Goal: Task Accomplishment & Management: Use online tool/utility

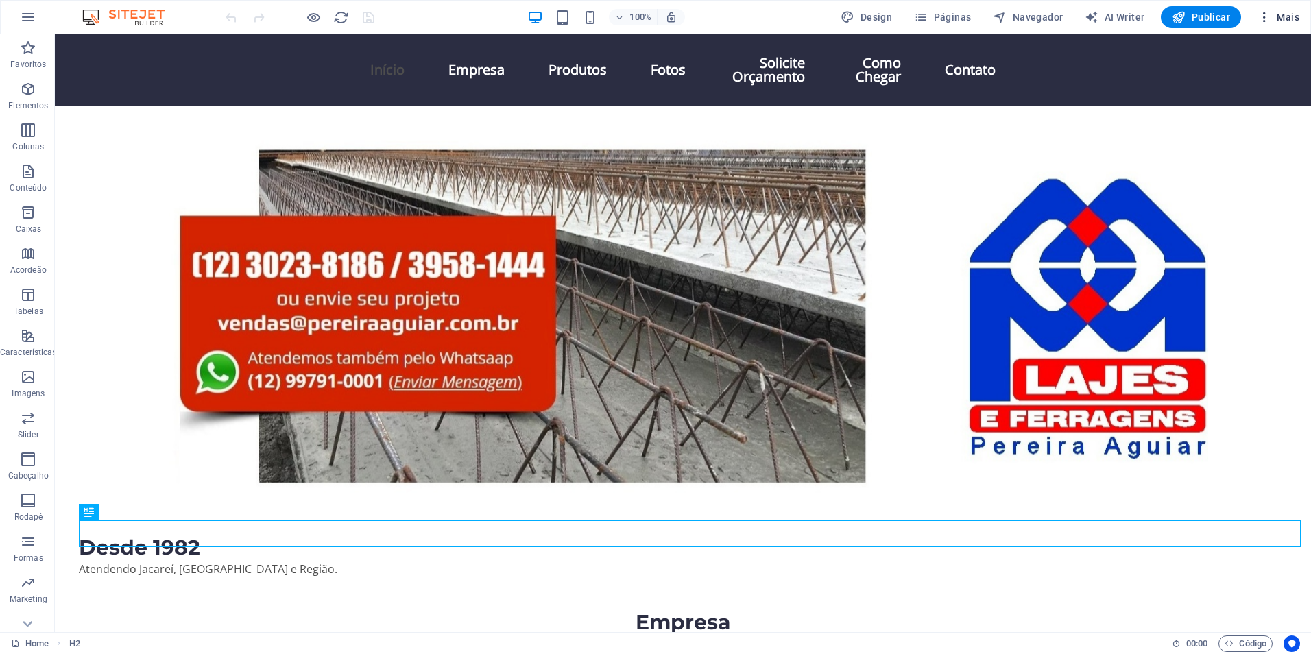
click at [1281, 18] on span "Mais" at bounding box center [1278, 17] width 42 height 14
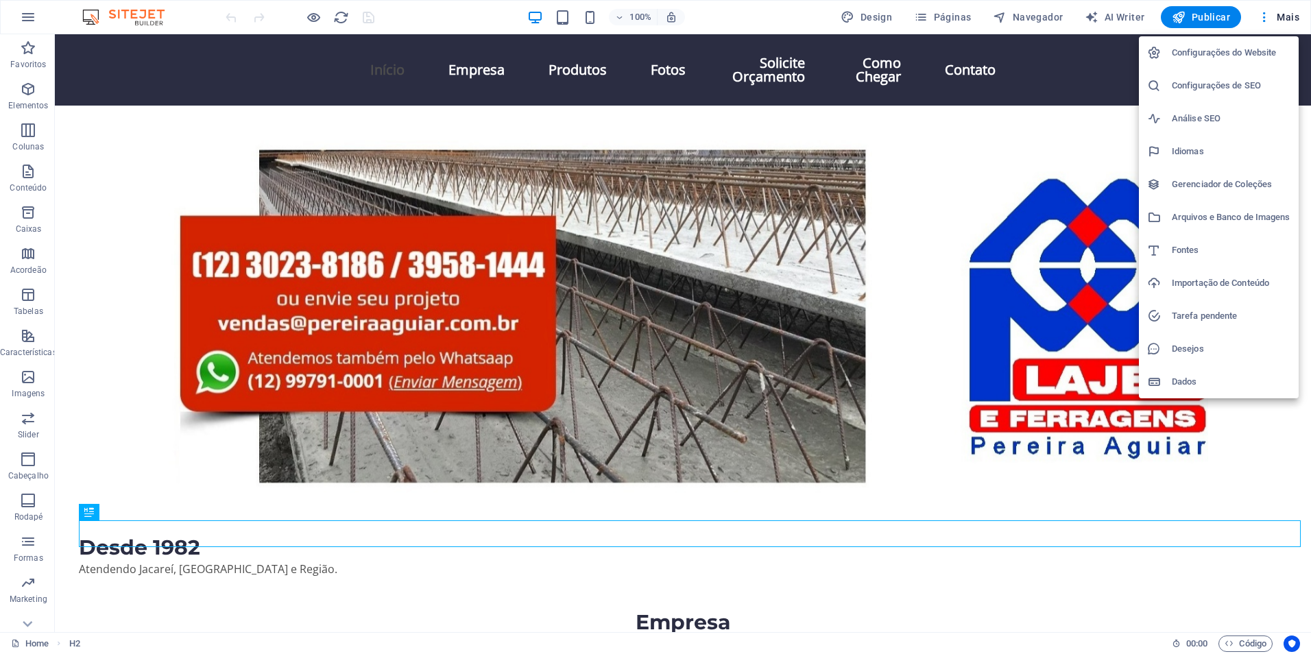
click at [1223, 86] on h6 "Configurações de SEO" at bounding box center [1231, 85] width 119 height 16
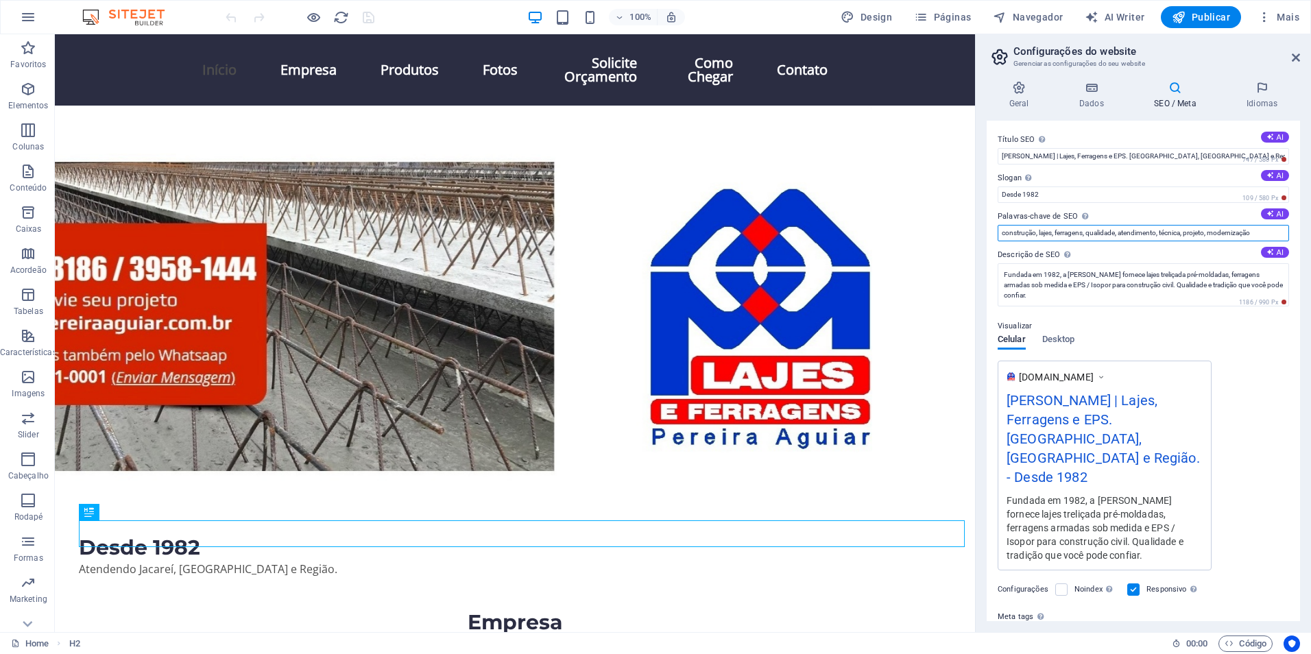
click at [1200, 230] on input "construção, lajes, ferragens, qualidade, atendimento, técnica, projeto, moderni…" at bounding box center [1143, 233] width 291 height 16
click at [1183, 93] on icon at bounding box center [1175, 88] width 87 height 14
click at [1013, 231] on input "construção, lajes, ferragens, qualidade, atendimento, técnica, projeto, moderni…" at bounding box center [1143, 233] width 291 height 16
drag, startPoint x: 1017, startPoint y: 237, endPoint x: 1313, endPoint y: 219, distance: 296.7
click at [1310, 219] on html "[PERSON_NAME] e Ferragens Home Favoritos Elementos Colunas Conteúdo Caixas Acor…" at bounding box center [655, 327] width 1311 height 654
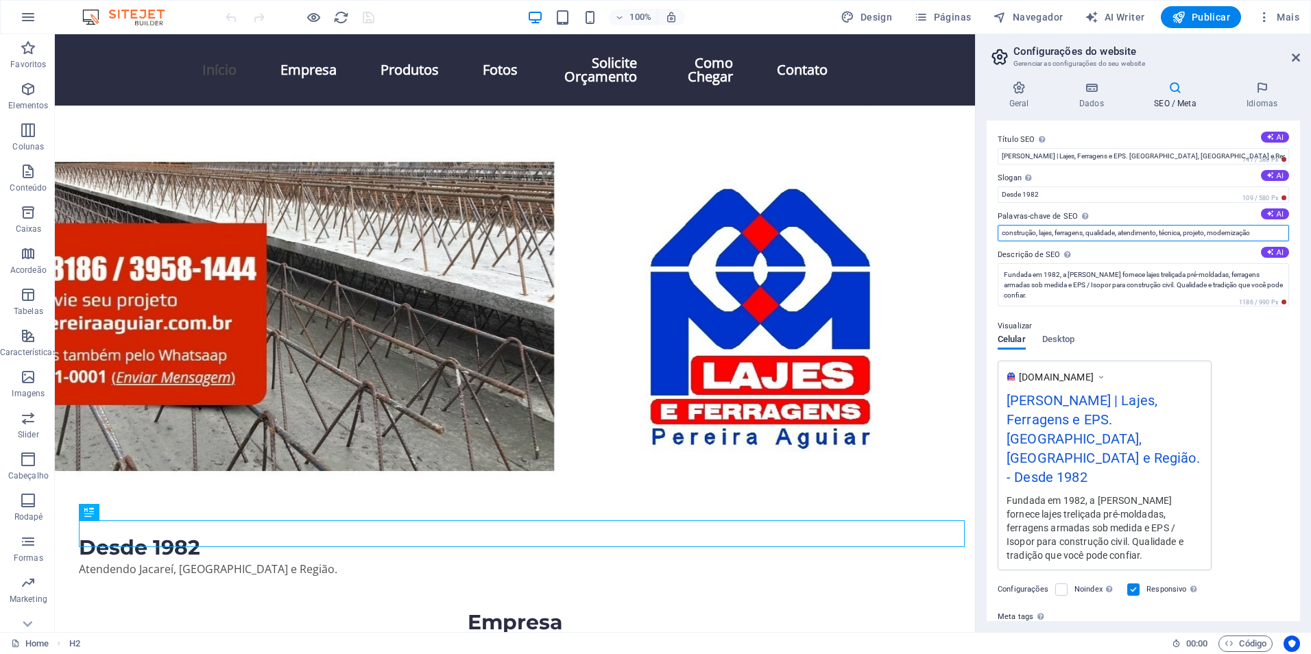
paste input "lajes pré-moldadas"
paste input "ferragens cortadas"
paste input "EPS construção"
click at [1158, 235] on input "lajes pré-moldadas, ferragens armada cortada, EPS construção" at bounding box center [1143, 233] width 291 height 16
click at [1229, 232] on input "lajes pré-moldadas, ferragens armada cortada, EPS Isopor construção" at bounding box center [1143, 233] width 291 height 16
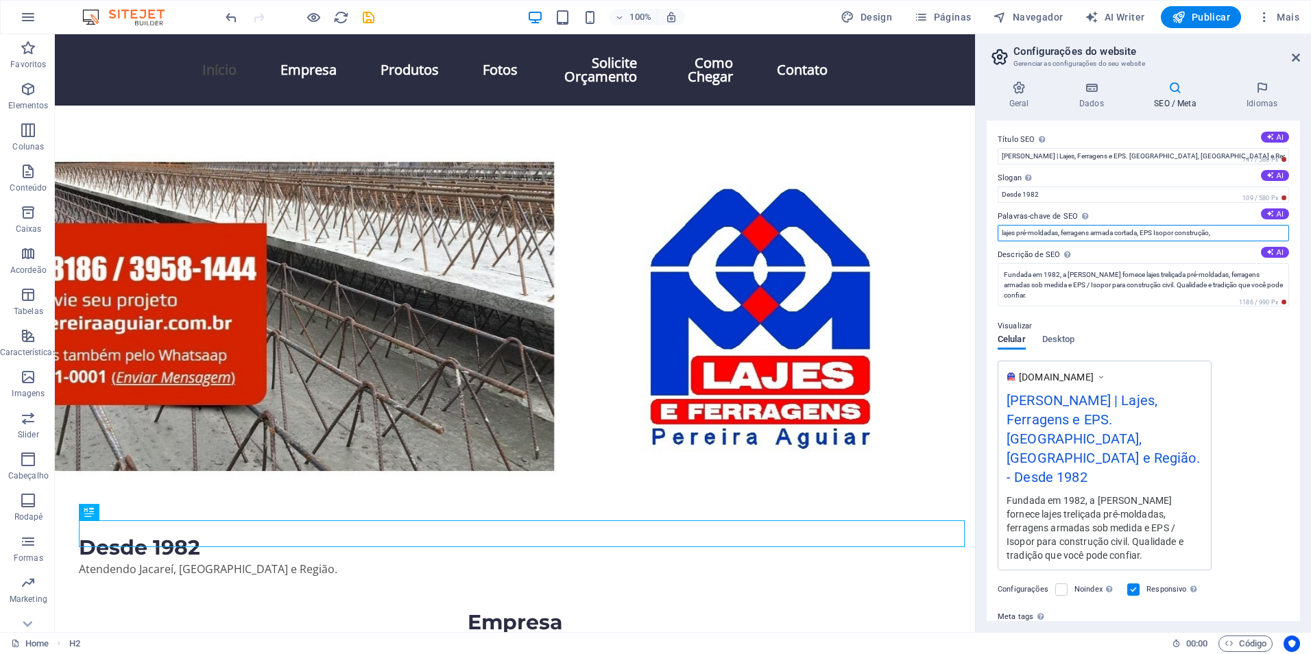
paste input "fornecedor de lajes"
drag, startPoint x: 1284, startPoint y: 227, endPoint x: 1313, endPoint y: 224, distance: 29.6
click at [1310, 224] on html "[PERSON_NAME] e Ferragens Home Favoritos Elementos Colunas Conteúdo Caixas Acor…" at bounding box center [655, 327] width 1311 height 654
paste input "vigotas de concreto"
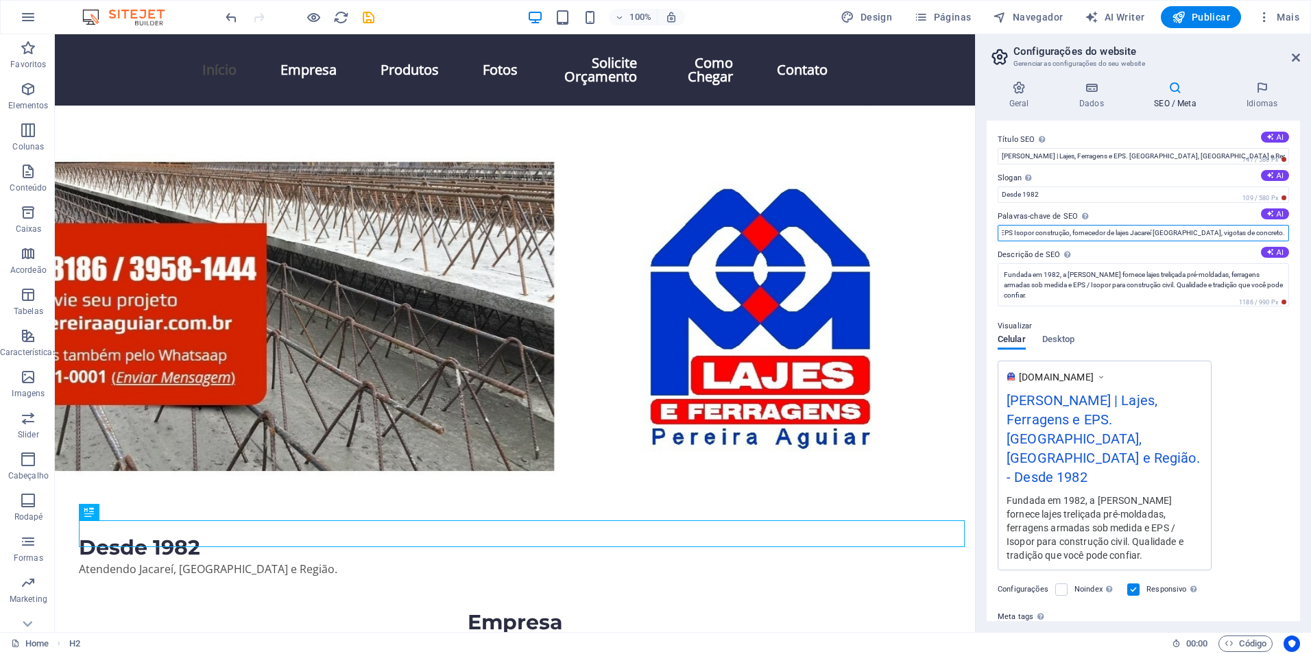
scroll to position [0, 153]
type input "lajes pré-moldadas, ferragens armada cortada, EPS Isopor construção, fornecedor…"
click at [1298, 54] on icon at bounding box center [1296, 57] width 8 height 11
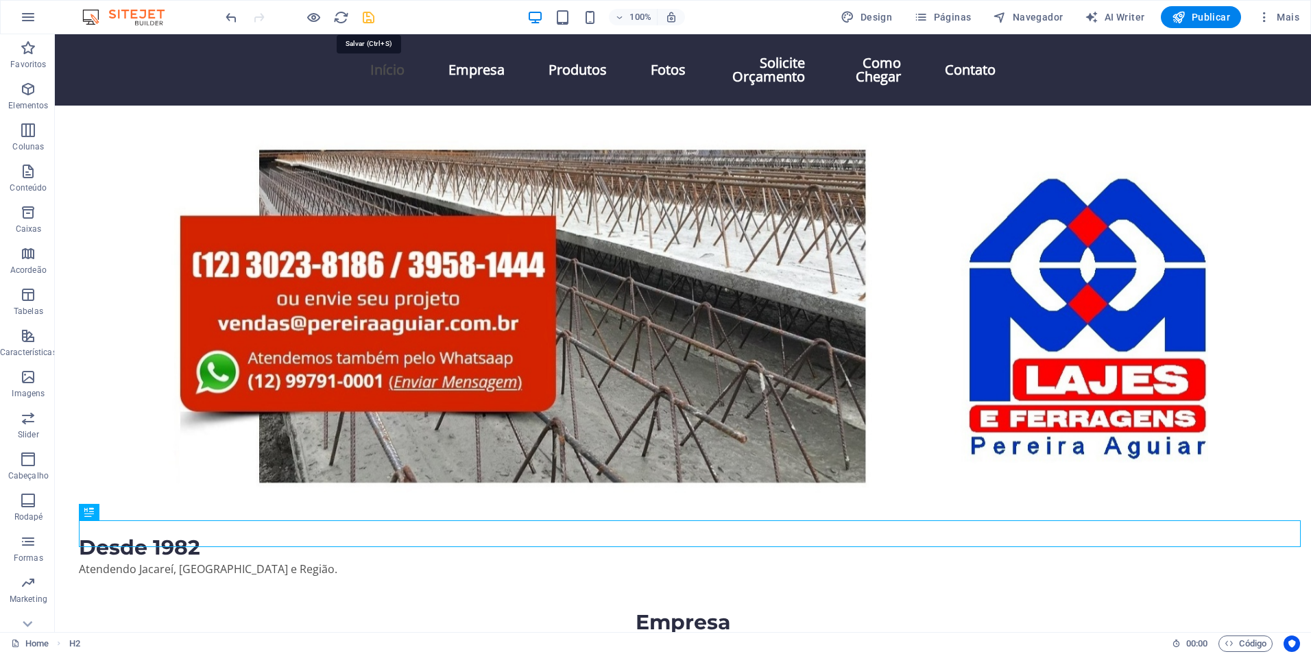
click at [370, 21] on icon "save" at bounding box center [369, 18] width 16 height 16
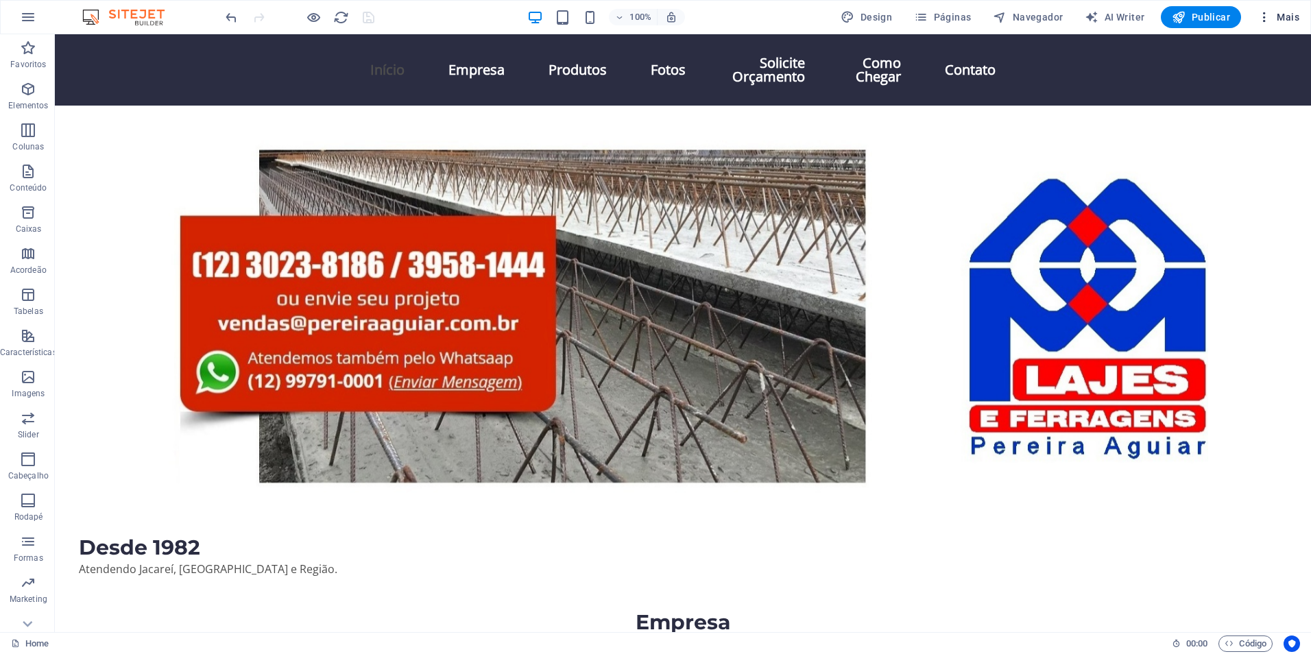
click at [1286, 21] on span "Mais" at bounding box center [1278, 17] width 42 height 14
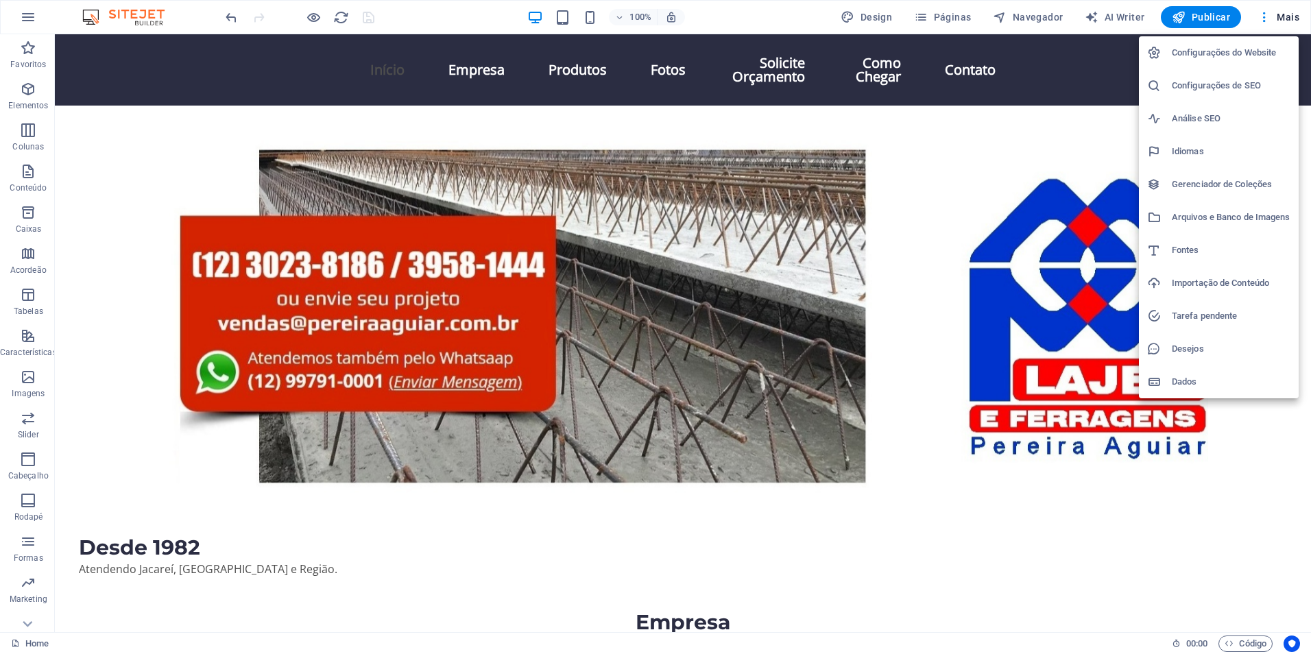
click at [1219, 285] on h6 "Importação de Conteúdo" at bounding box center [1231, 283] width 119 height 16
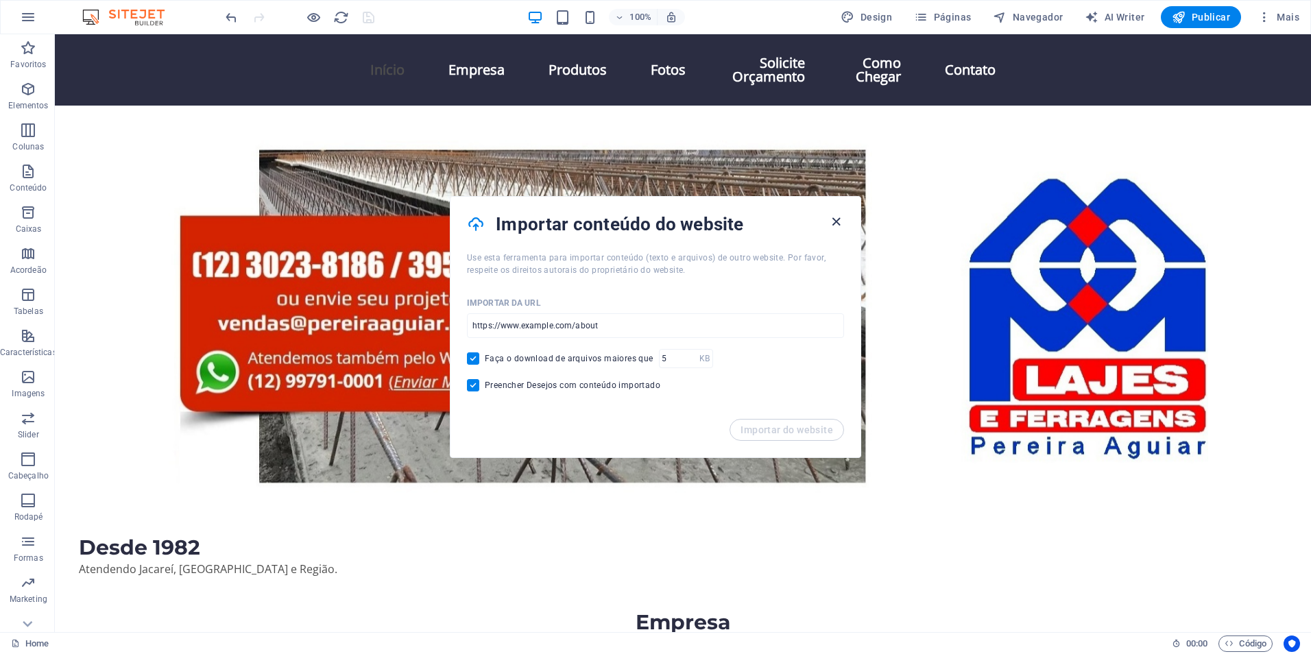
click at [839, 219] on icon "button" at bounding box center [836, 222] width 16 height 16
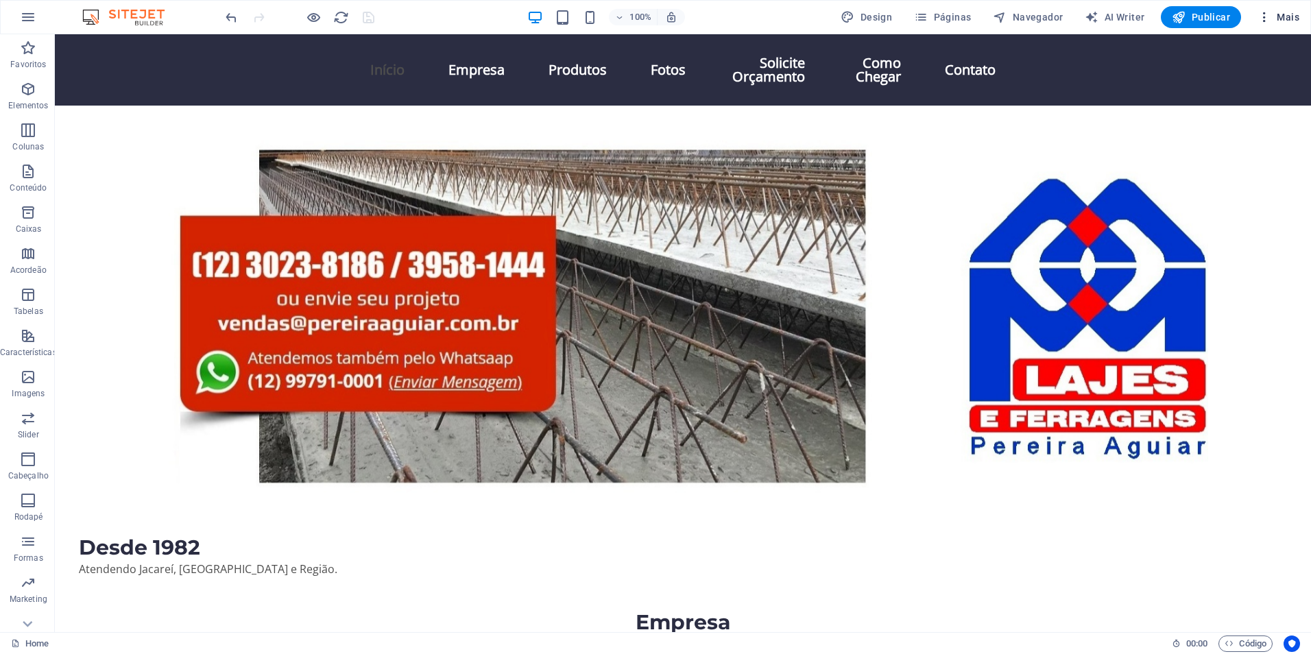
click at [1277, 19] on span "Mais" at bounding box center [1278, 17] width 42 height 14
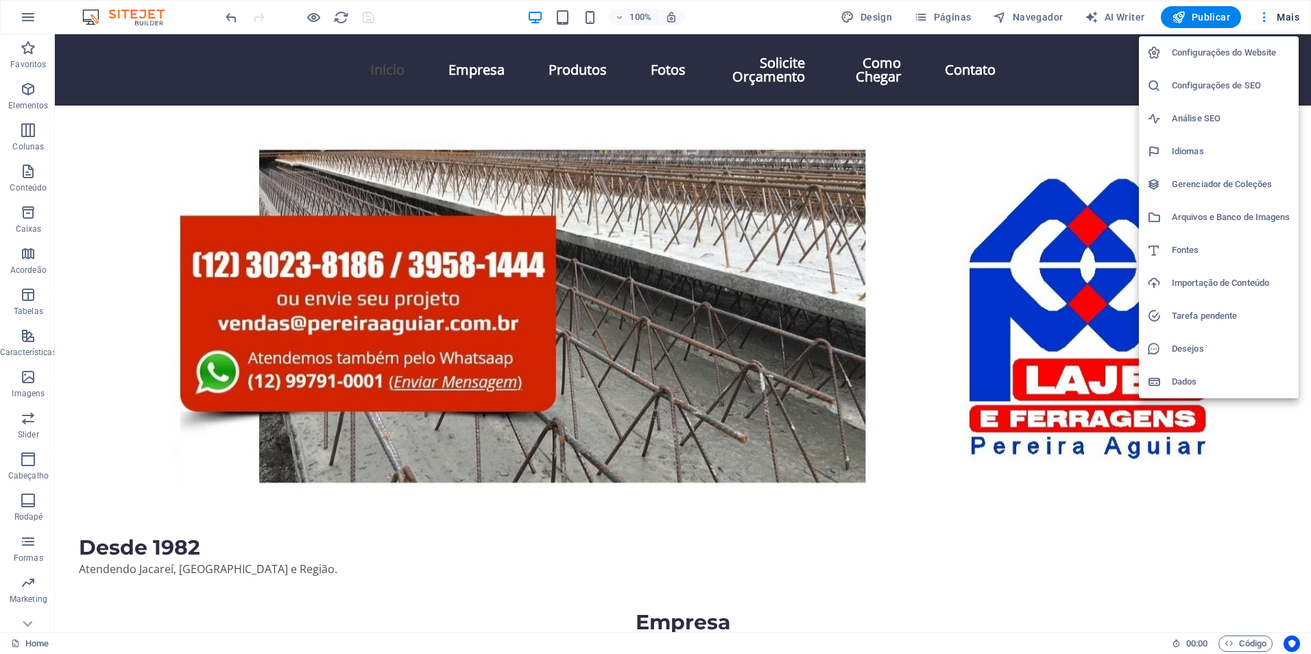
click at [1201, 217] on h6 "Arquivos e Banco de Imagens" at bounding box center [1231, 217] width 119 height 16
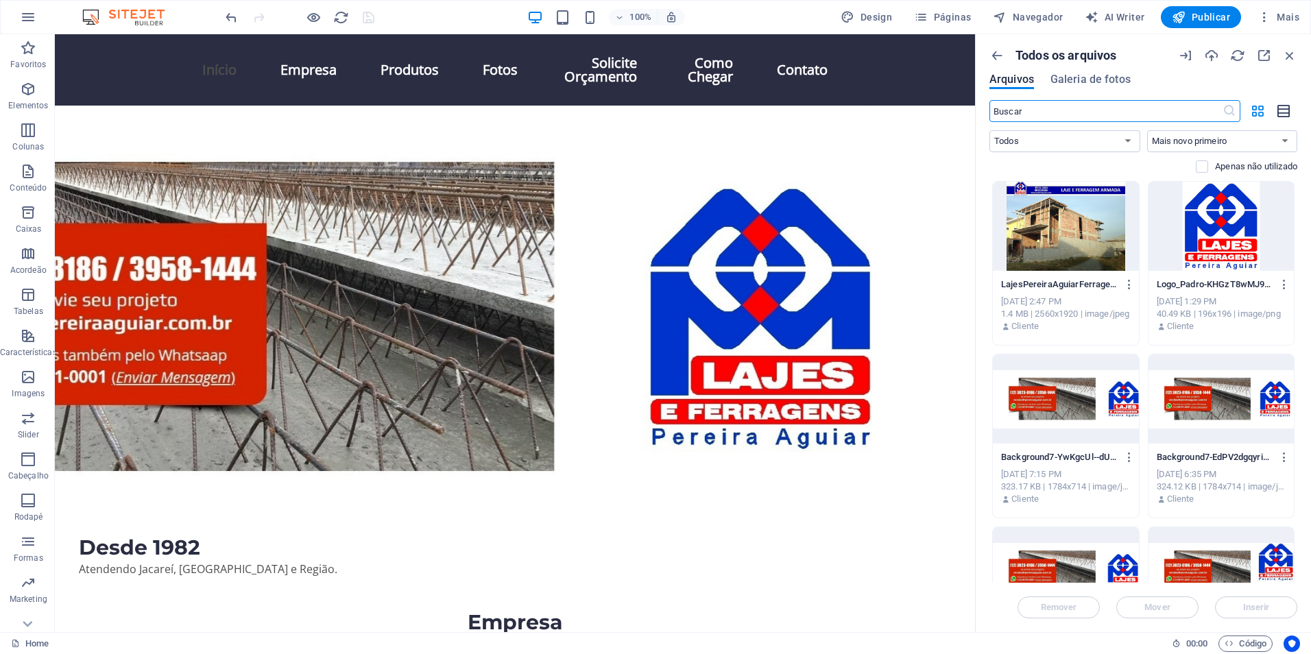
click at [1288, 112] on icon "button" at bounding box center [1284, 112] width 15 height 16
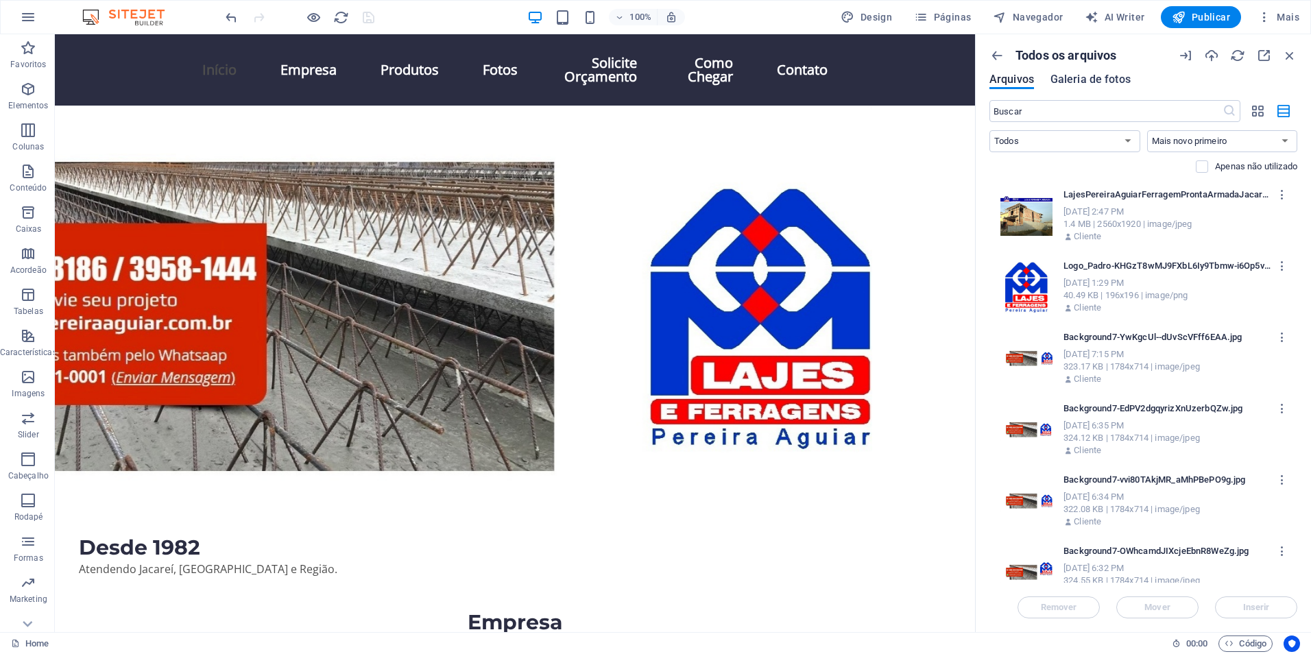
click at [1076, 77] on span "Galeria de fotos" at bounding box center [1090, 79] width 80 height 16
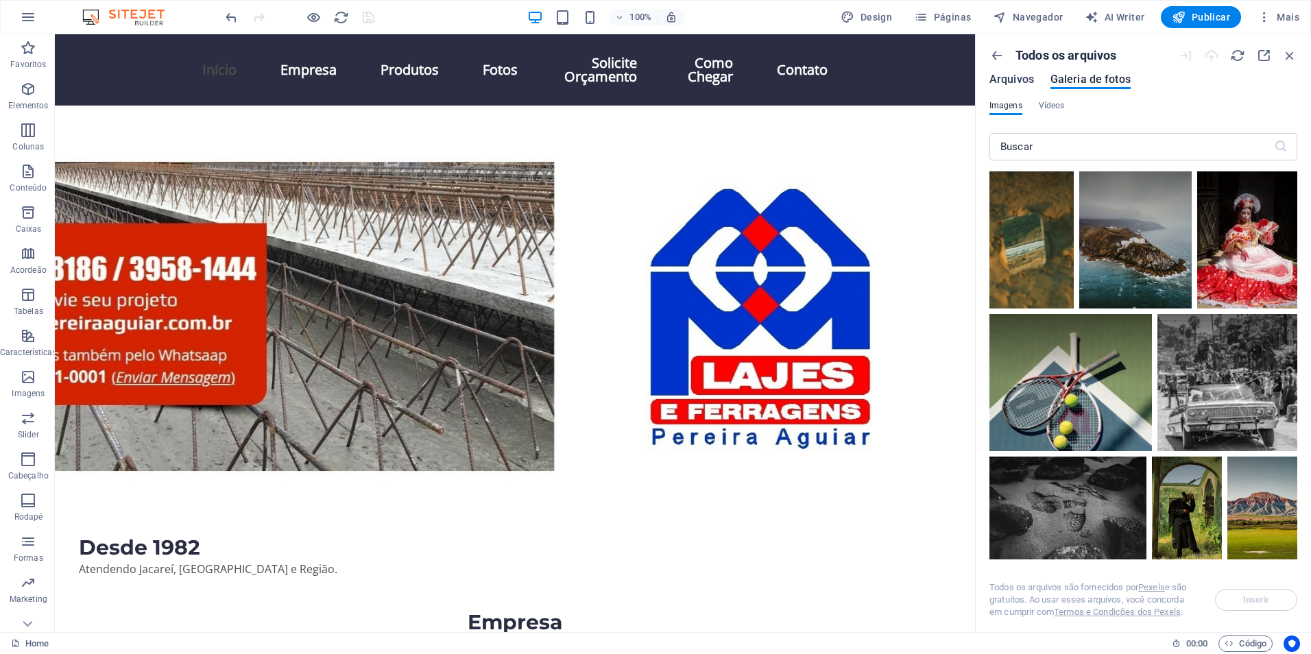
click at [1015, 82] on span "Arquivos" at bounding box center [1011, 79] width 45 height 16
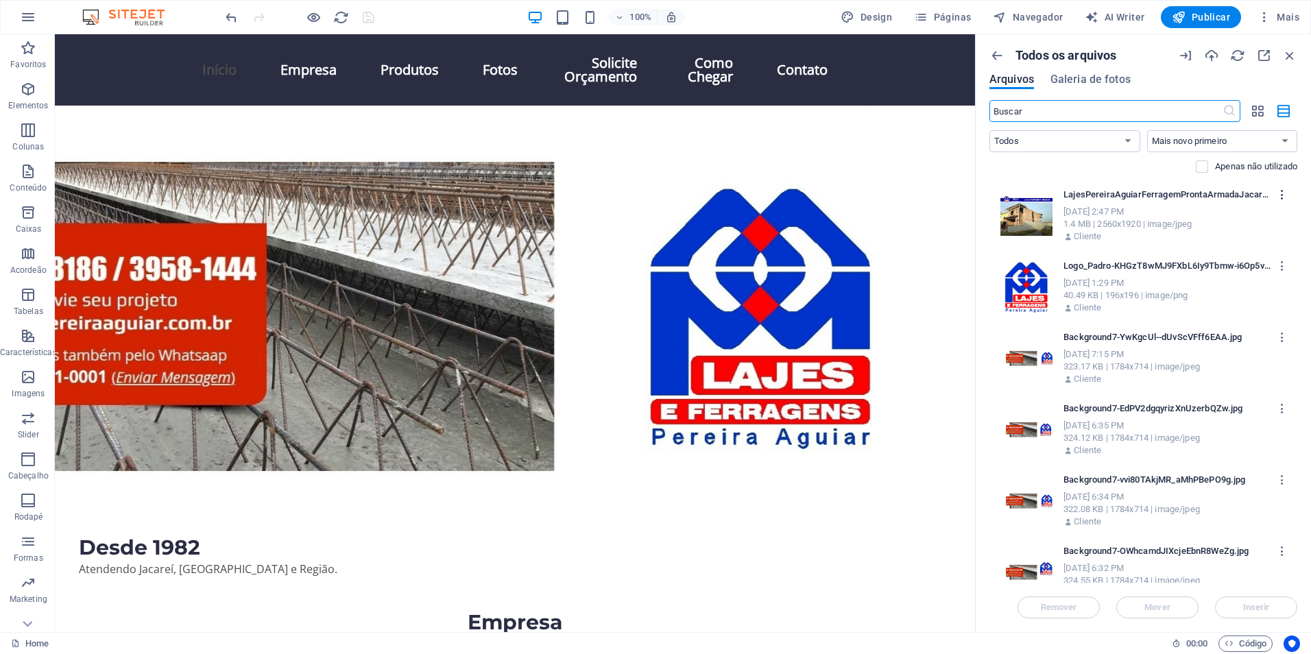
click at [1279, 189] on icon "button" at bounding box center [1282, 195] width 13 height 12
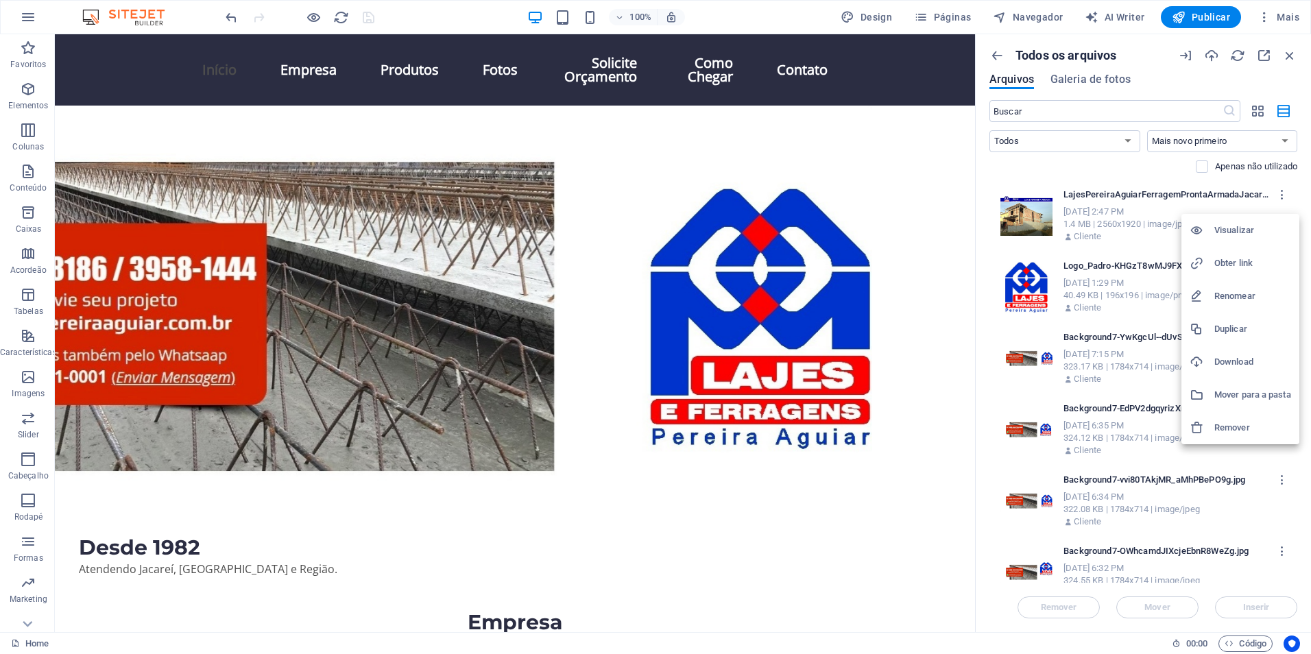
click at [1109, 228] on div at bounding box center [655, 327] width 1311 height 654
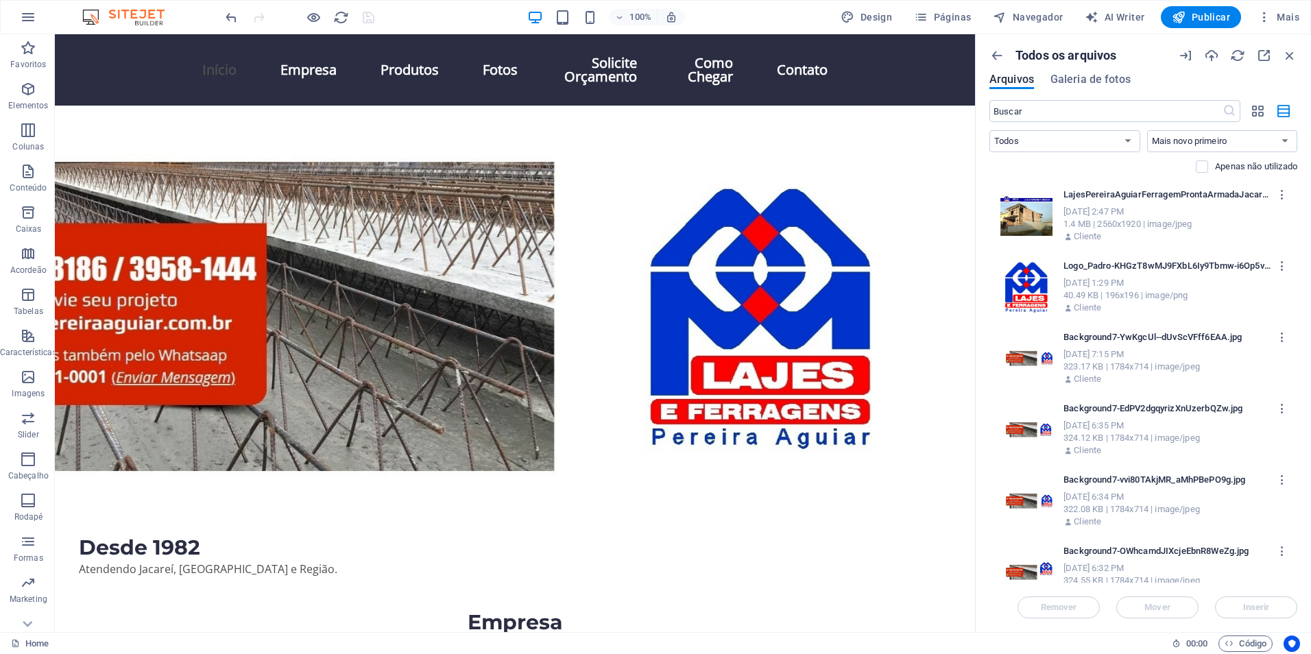
click at [1091, 218] on div "1.4 MB | 2560x1920 | image/jpeg" at bounding box center [1173, 224] width 220 height 12
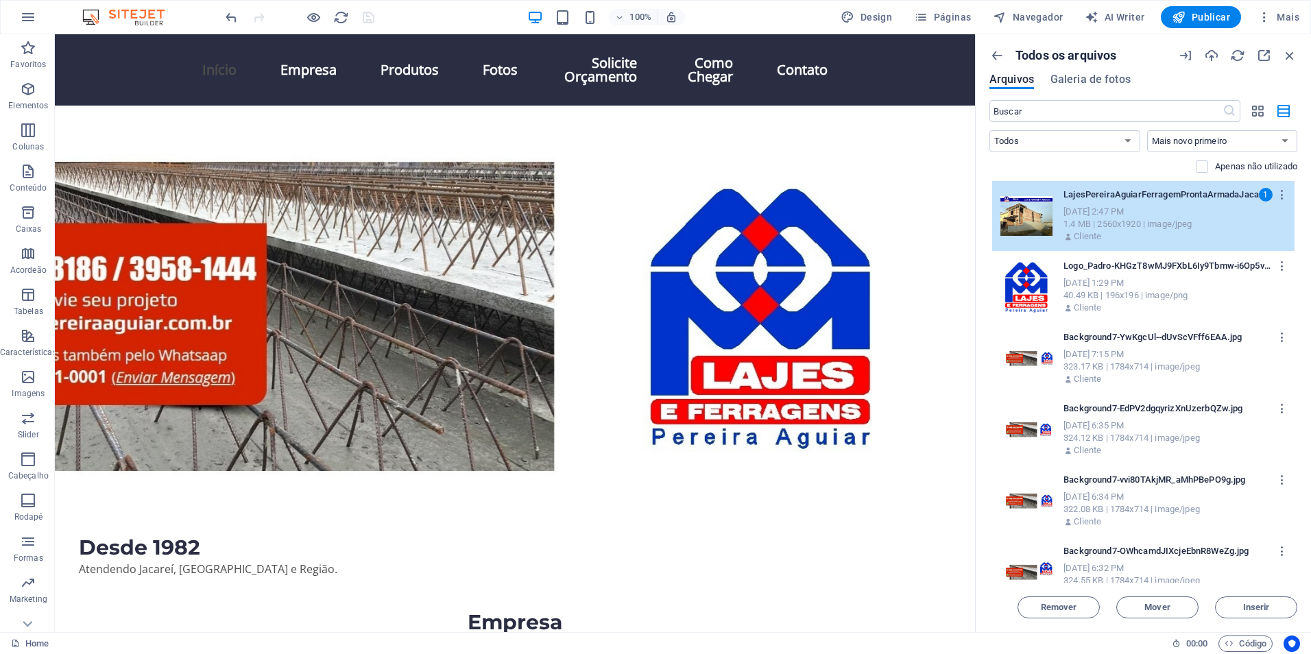
click at [1091, 218] on div "1.4 MB | 2560x1920 | image/jpeg" at bounding box center [1173, 224] width 220 height 12
click at [1076, 240] on p "Cliente" at bounding box center [1087, 236] width 27 height 12
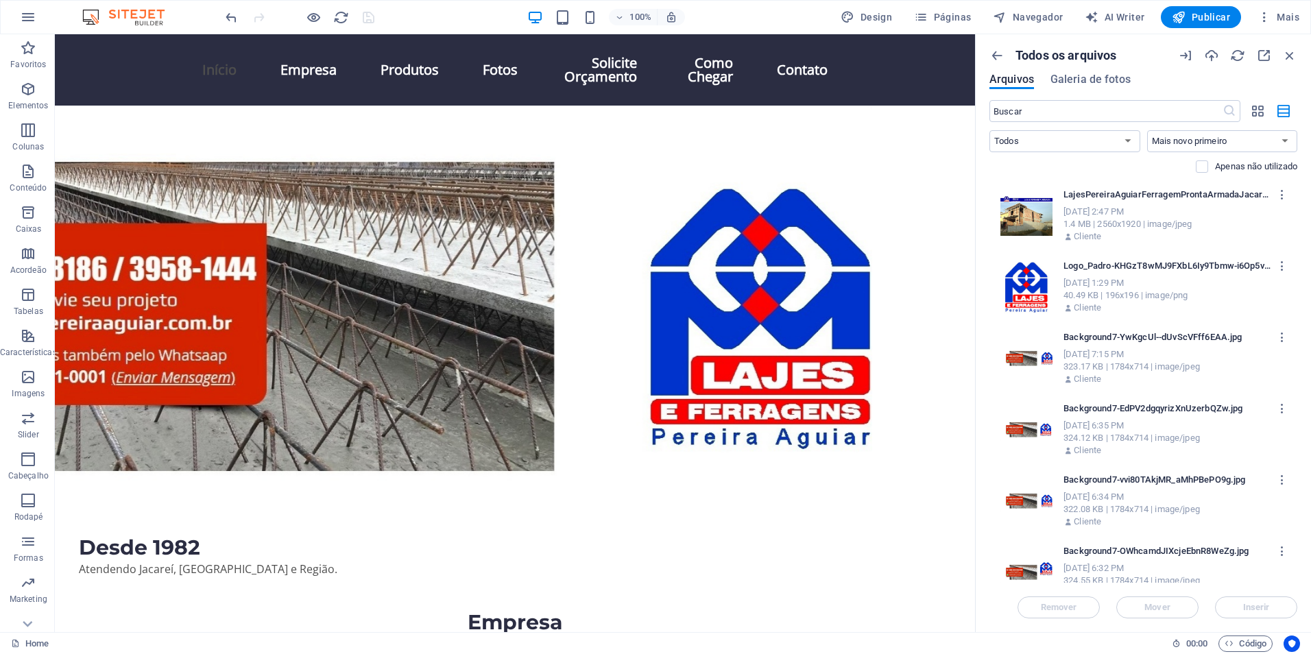
click at [1076, 240] on p "Cliente" at bounding box center [1087, 236] width 27 height 12
click at [1279, 196] on icon "button" at bounding box center [1282, 195] width 13 height 12
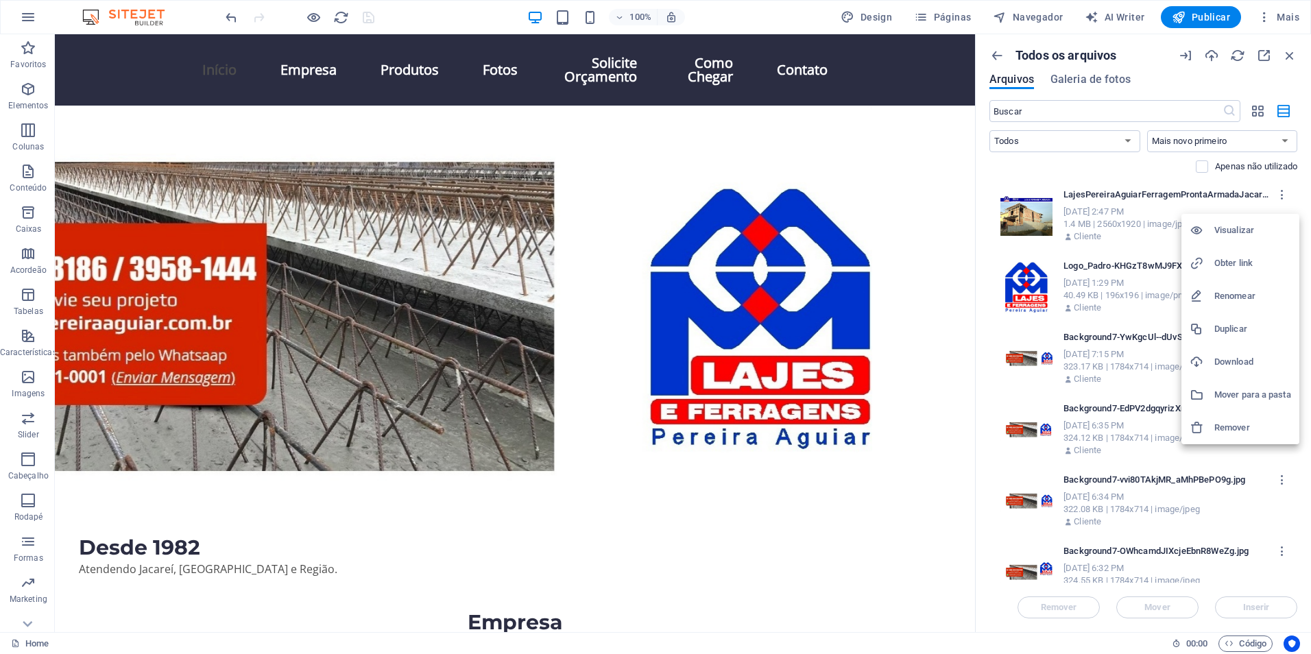
click at [1174, 77] on div at bounding box center [655, 327] width 1311 height 654
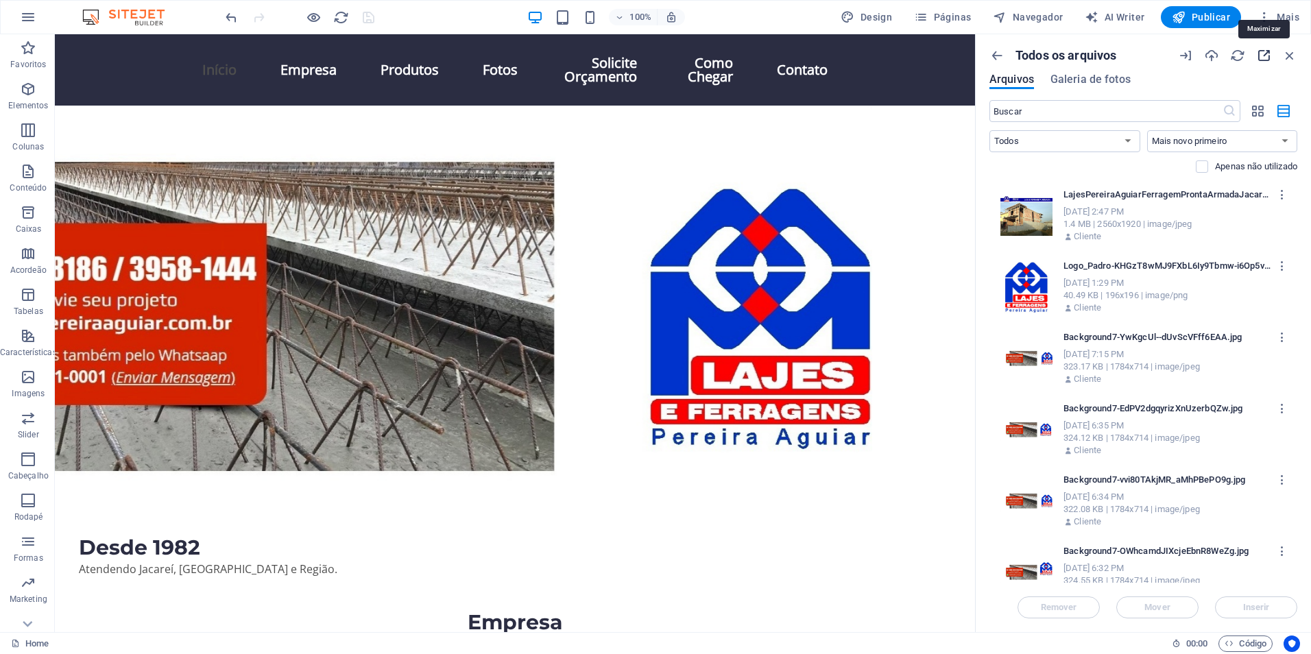
click at [1262, 54] on icon "button" at bounding box center [1263, 55] width 15 height 15
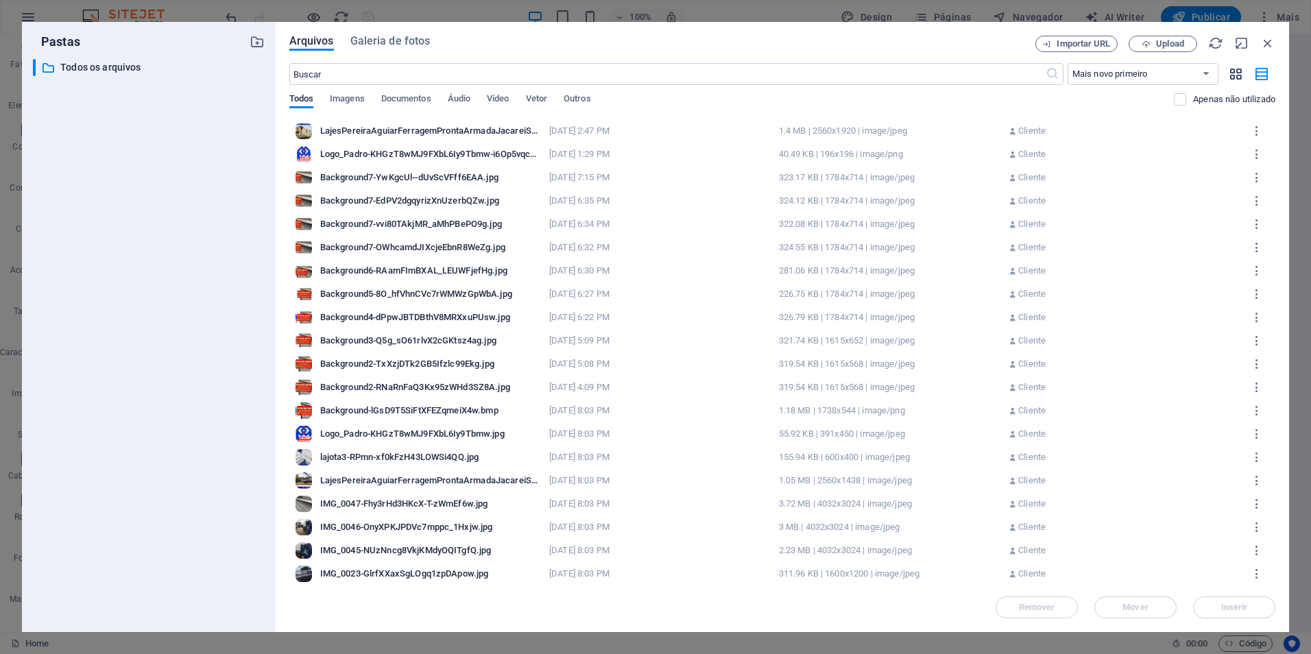
click at [1237, 77] on icon "button" at bounding box center [1236, 74] width 16 height 15
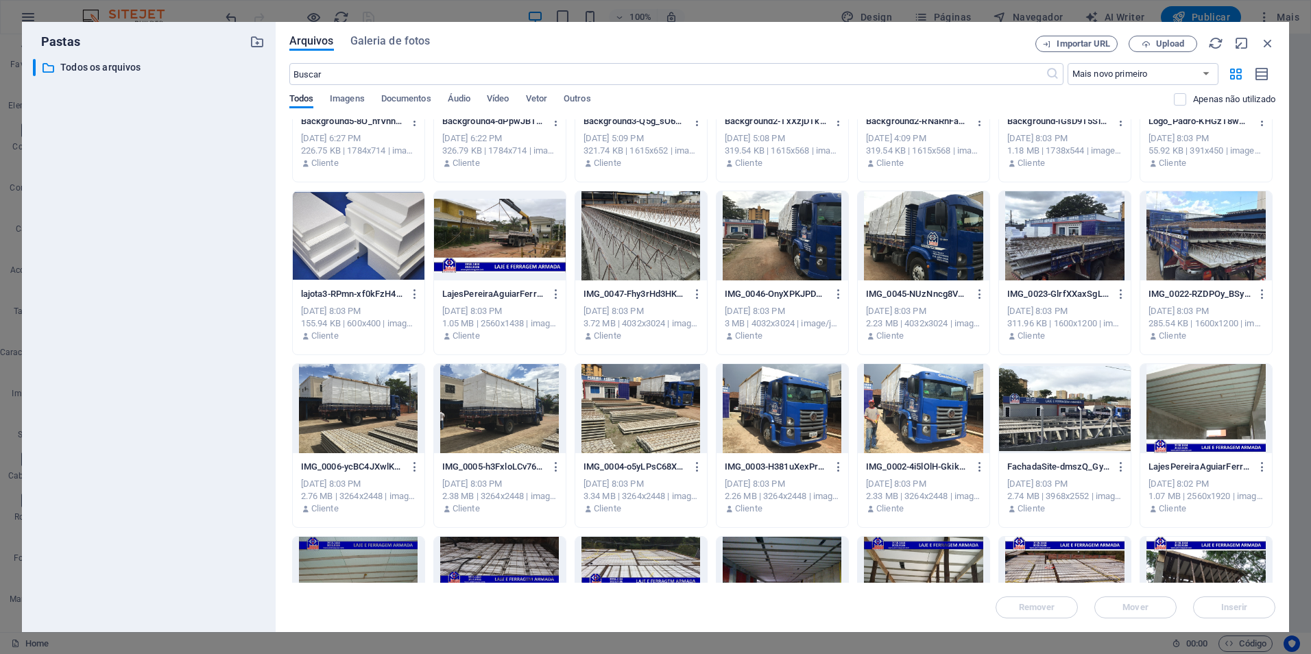
scroll to position [411, 0]
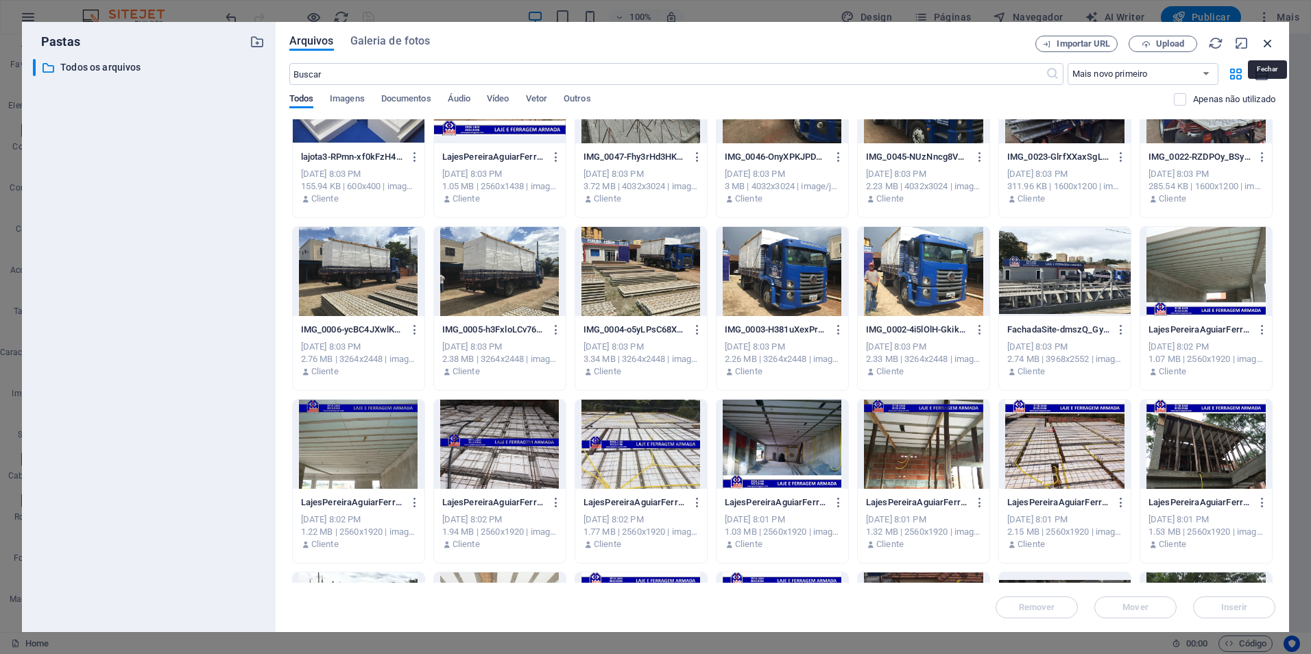
click at [1273, 42] on icon "button" at bounding box center [1267, 43] width 15 height 15
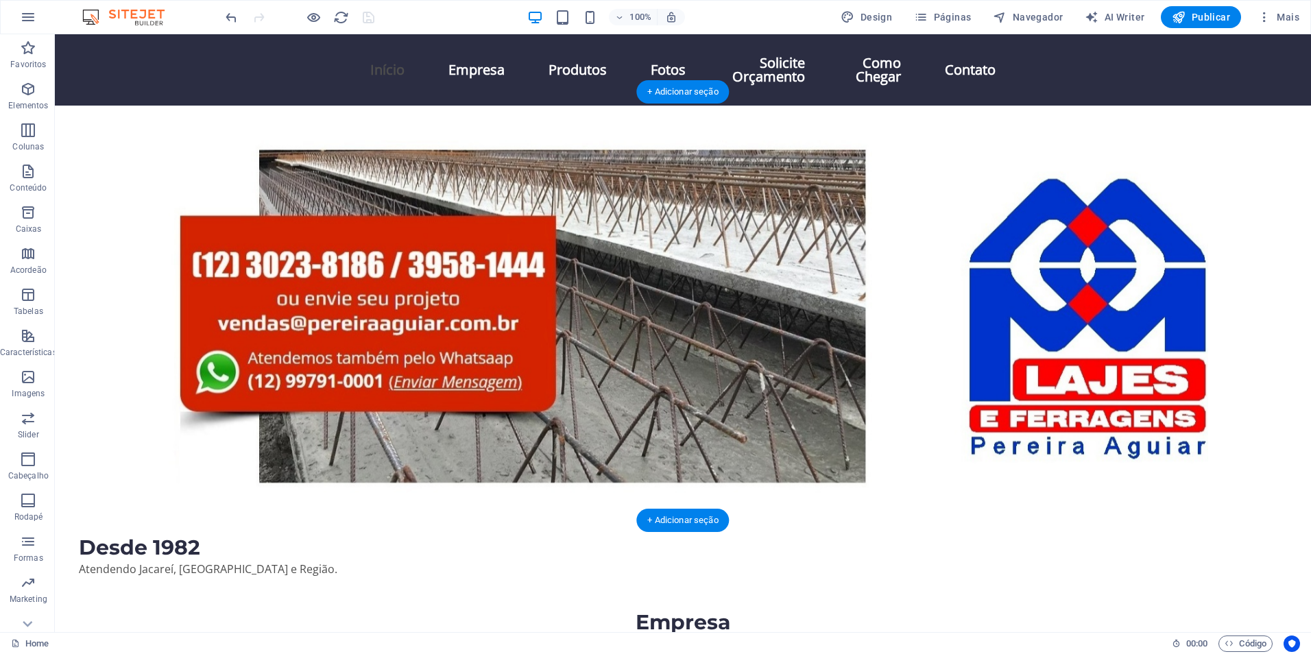
click at [1075, 258] on figure at bounding box center [631, 320] width 1153 height 429
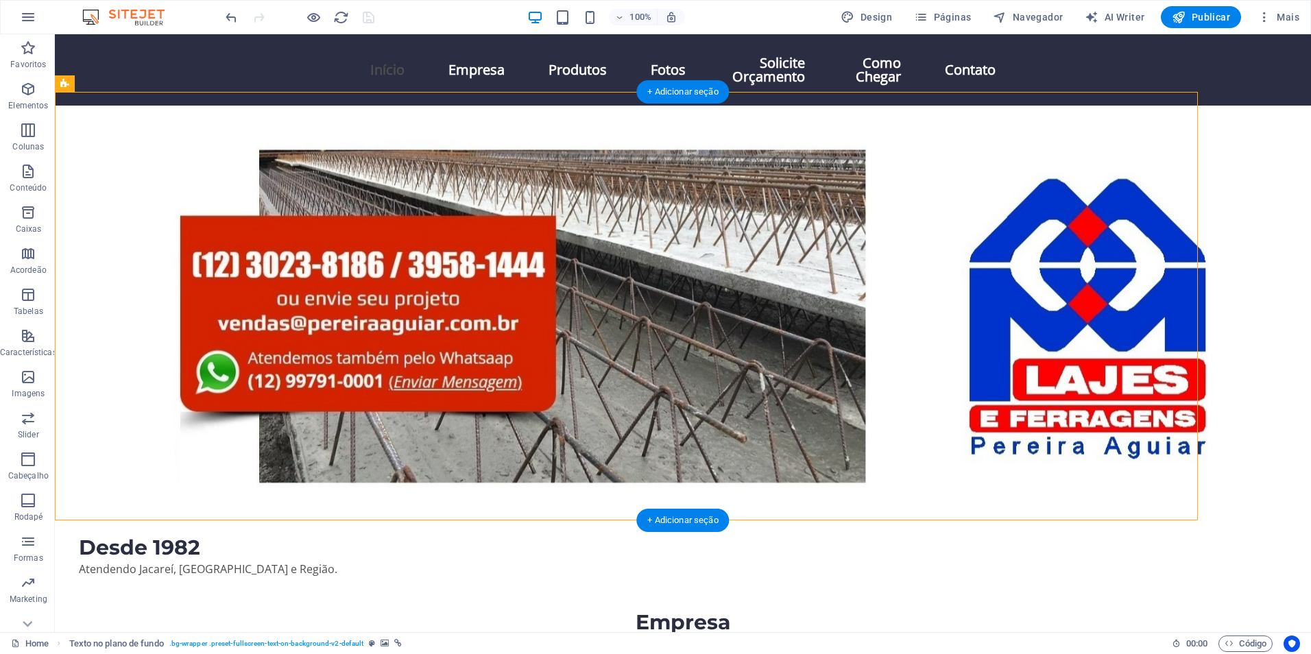
click at [1035, 251] on figure at bounding box center [631, 320] width 1153 height 429
click at [794, 251] on figure at bounding box center [631, 320] width 1153 height 429
select select "px"
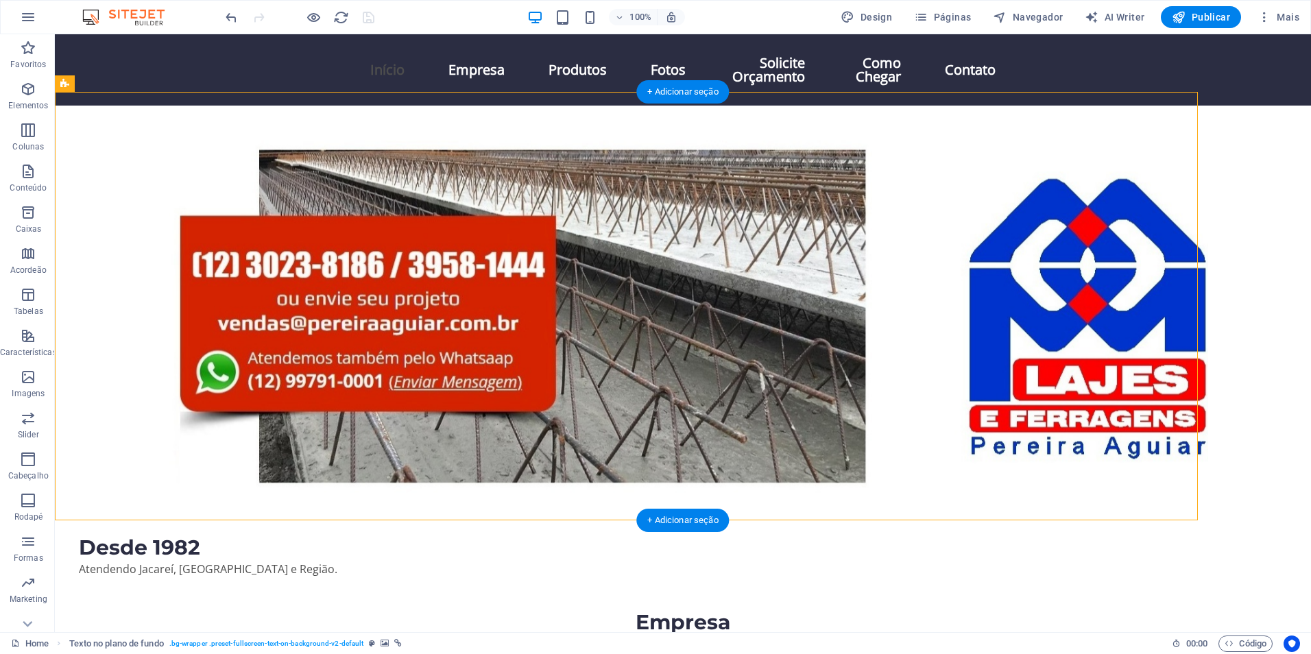
select select "px"
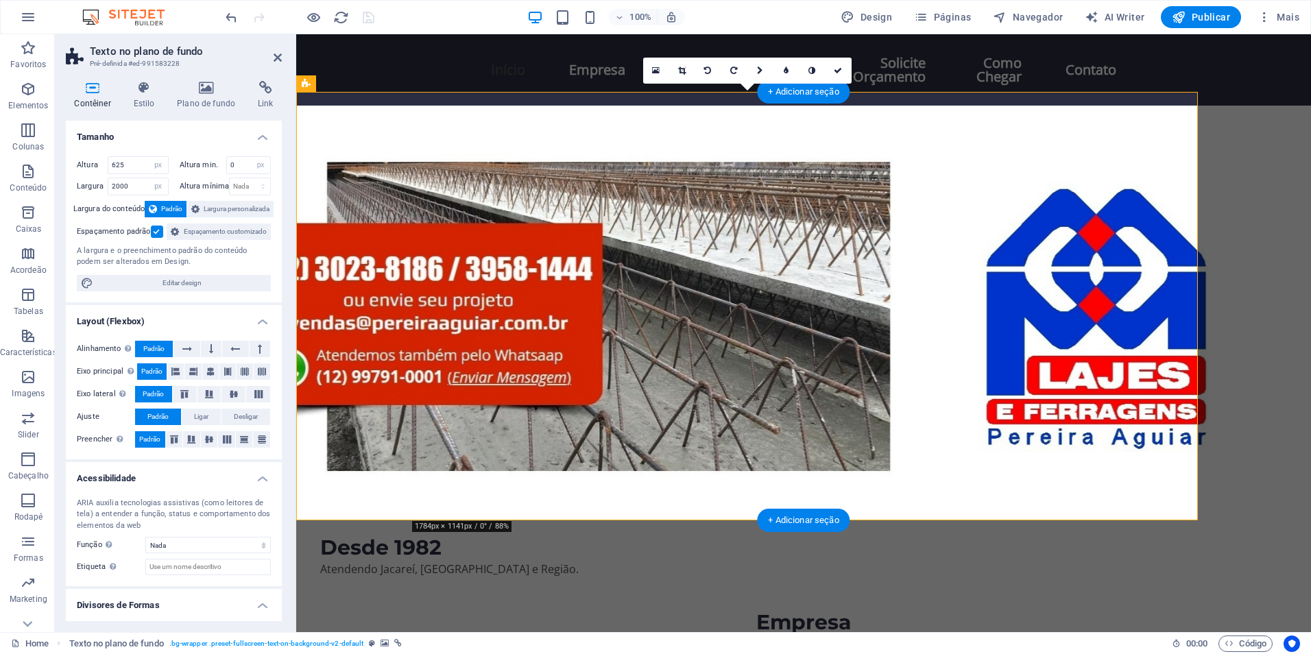
click at [745, 276] on figure at bounding box center [752, 320] width 912 height 429
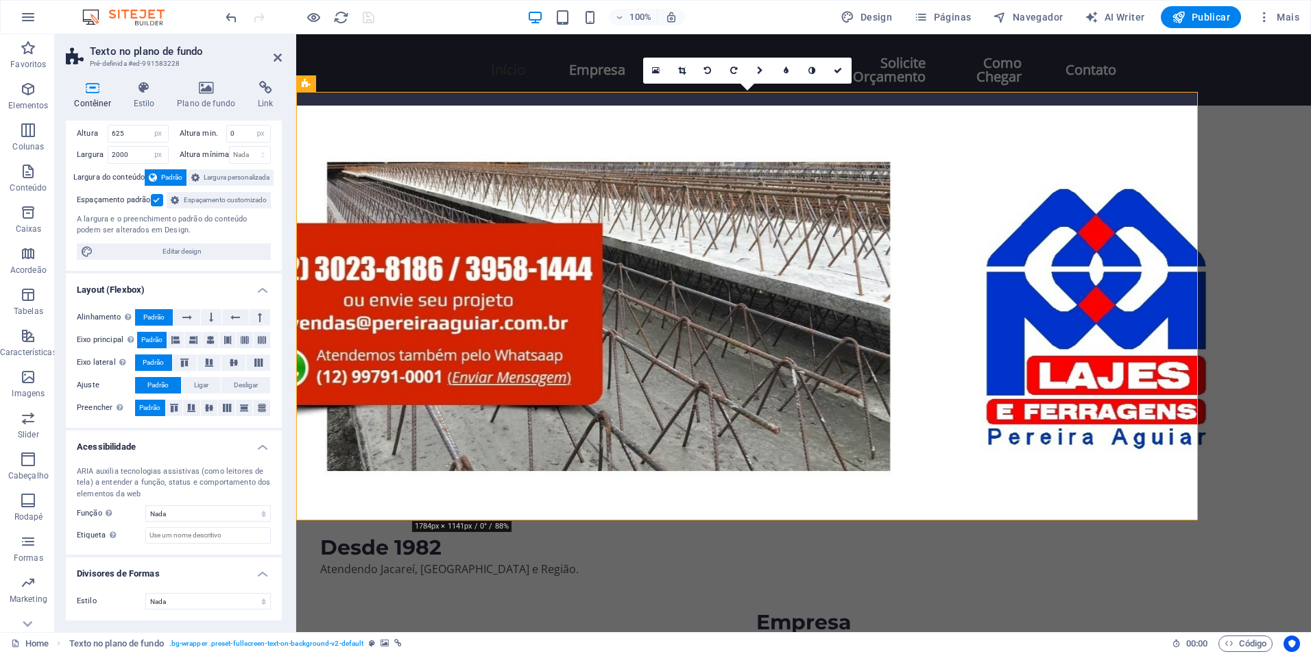
scroll to position [0, 0]
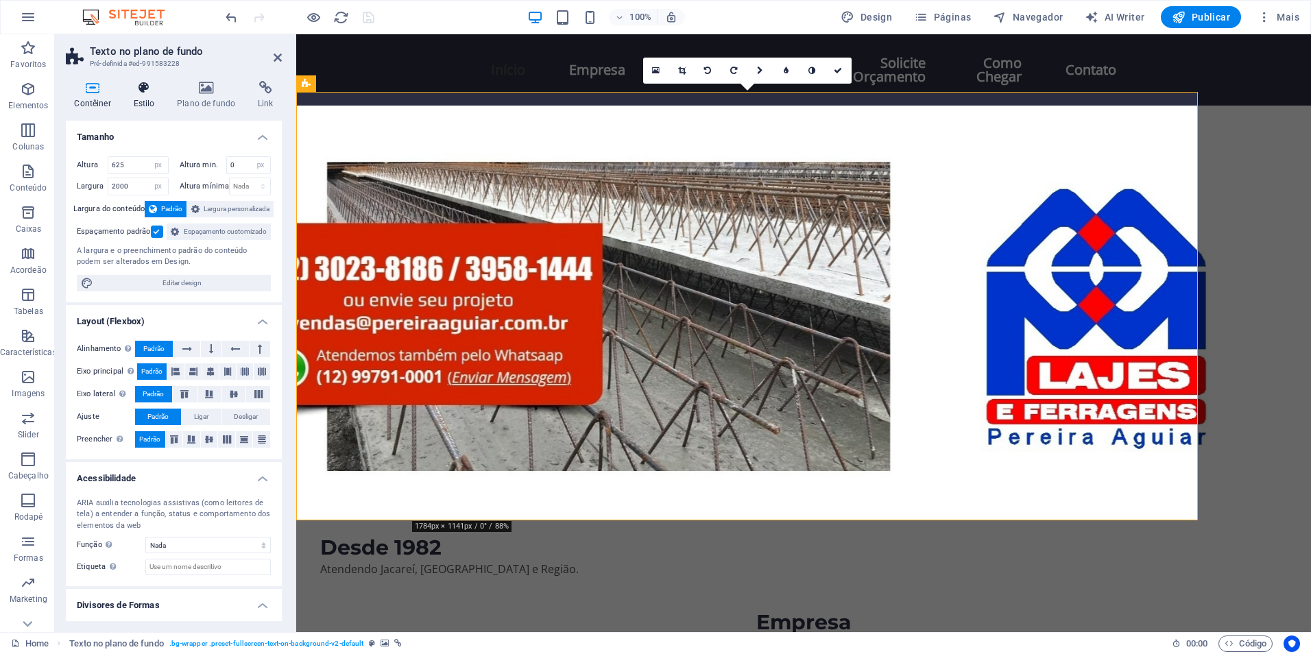
click at [147, 88] on icon at bounding box center [144, 88] width 38 height 14
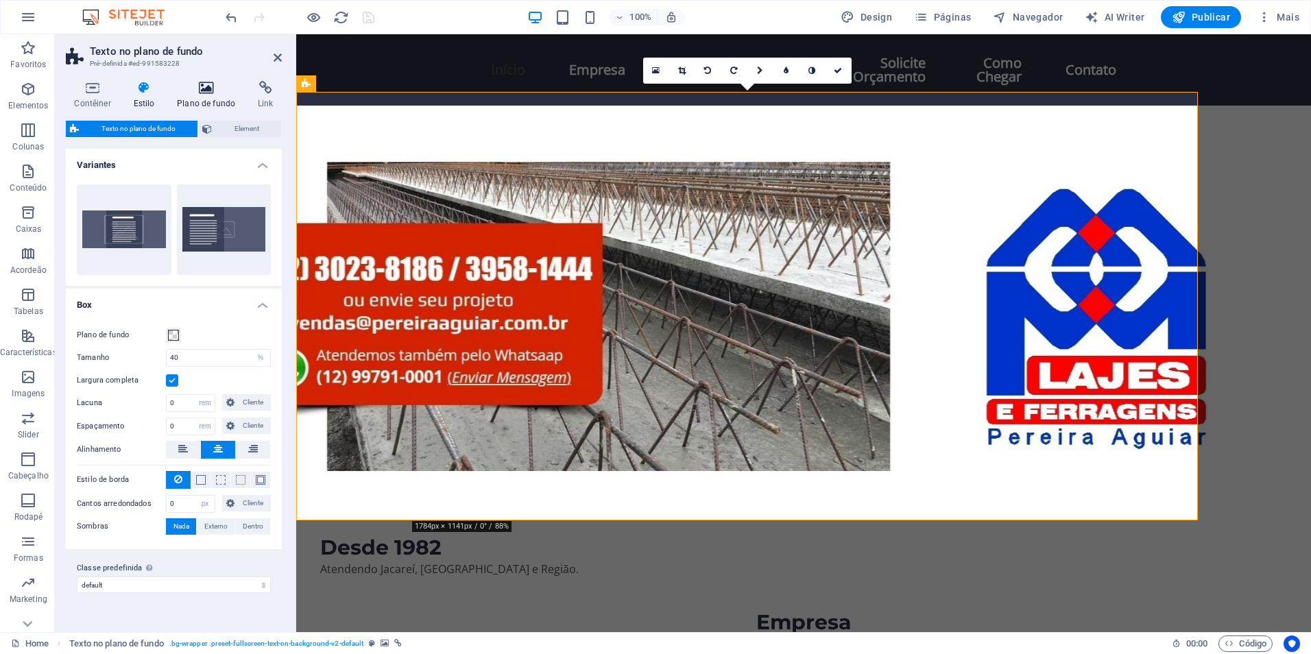
click at [208, 87] on icon at bounding box center [206, 88] width 75 height 14
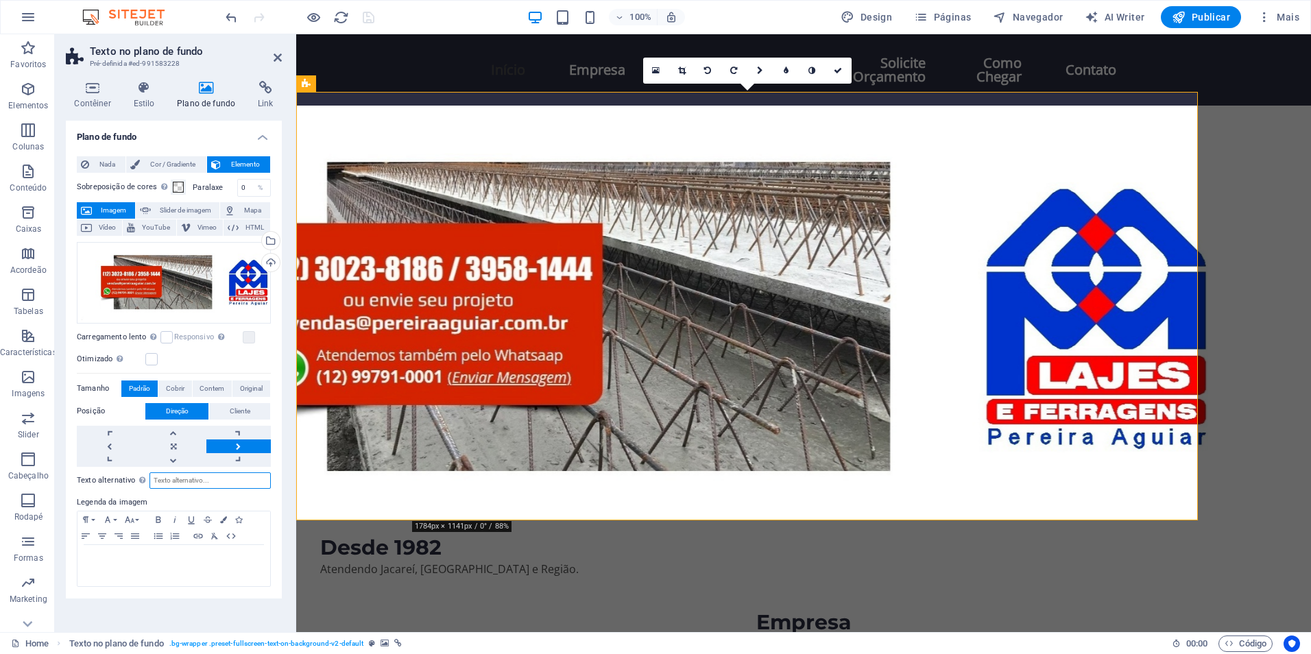
click at [173, 481] on input "Texto alternativo O texto alternativo é usado por dispositivos que não podem ex…" at bounding box center [209, 480] width 121 height 16
